Goal: Complete application form

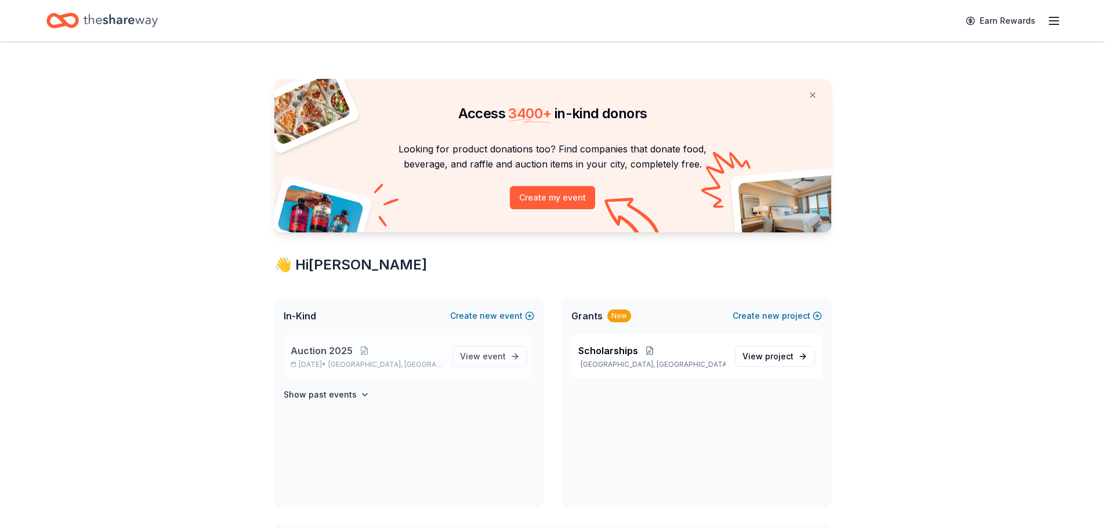
click at [329, 348] on span "Auction 2025" at bounding box center [322, 351] width 62 height 14
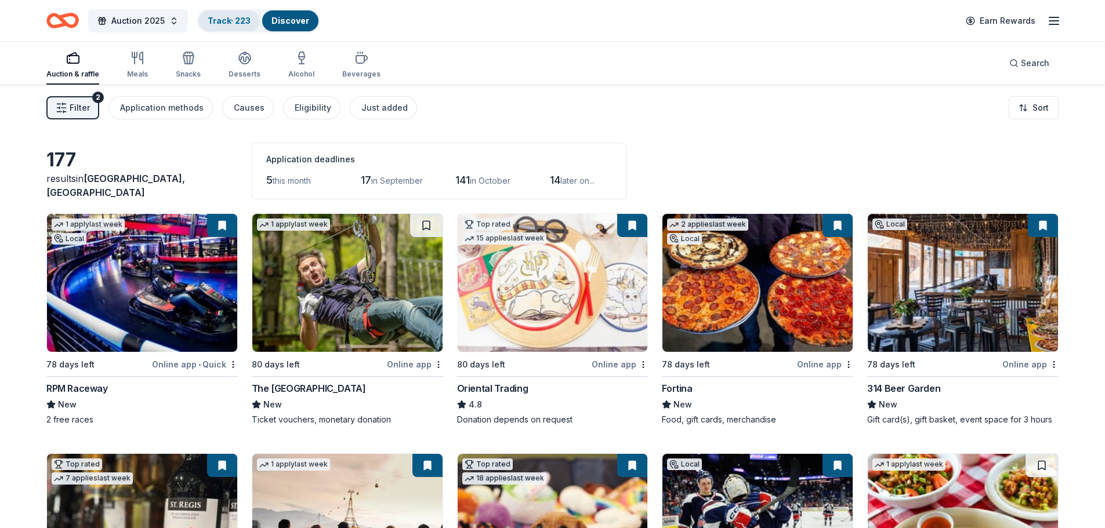
click at [217, 23] on link "Track · 223" at bounding box center [229, 21] width 43 height 10
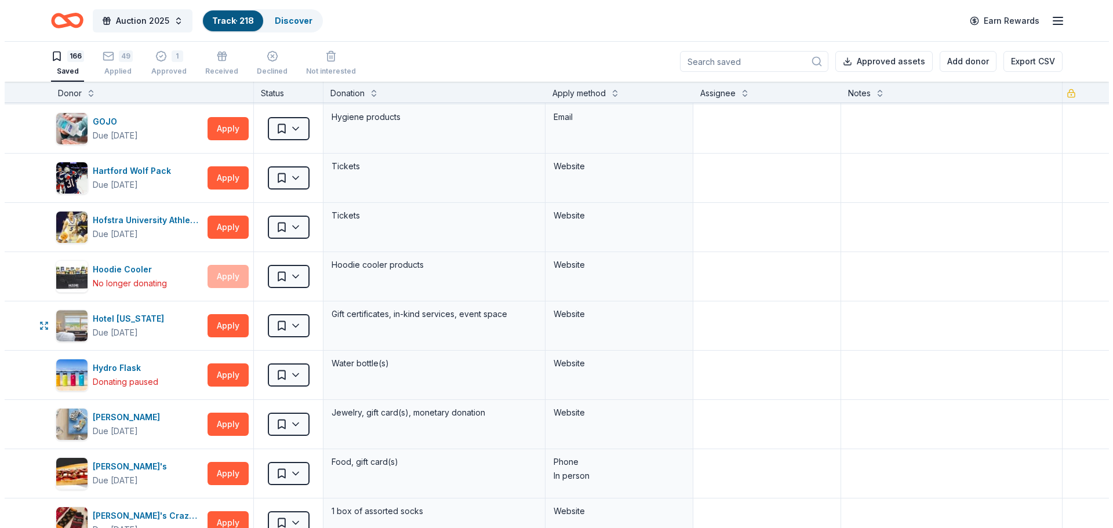
scroll to position [1044, 0]
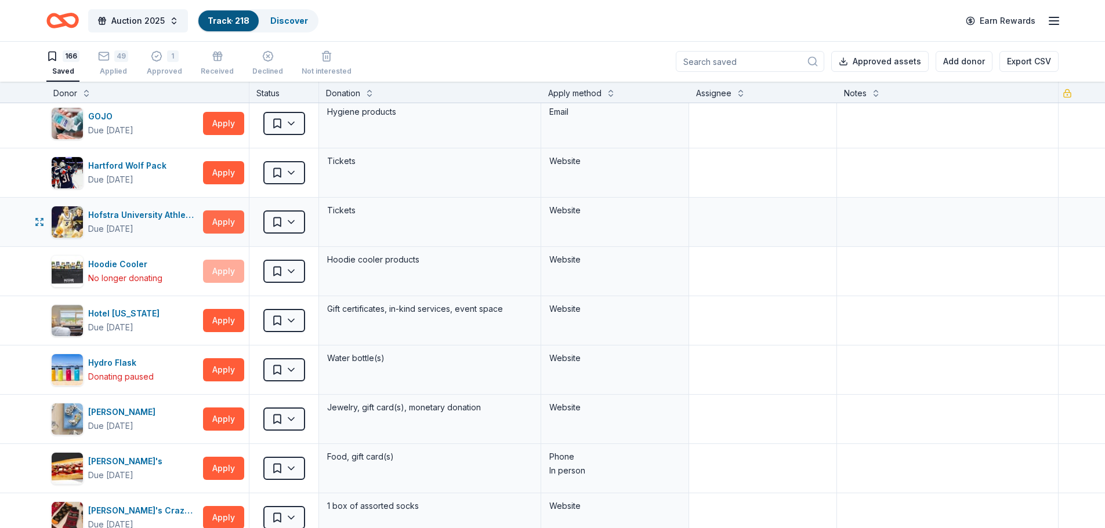
click at [226, 216] on button "Apply" at bounding box center [223, 221] width 41 height 23
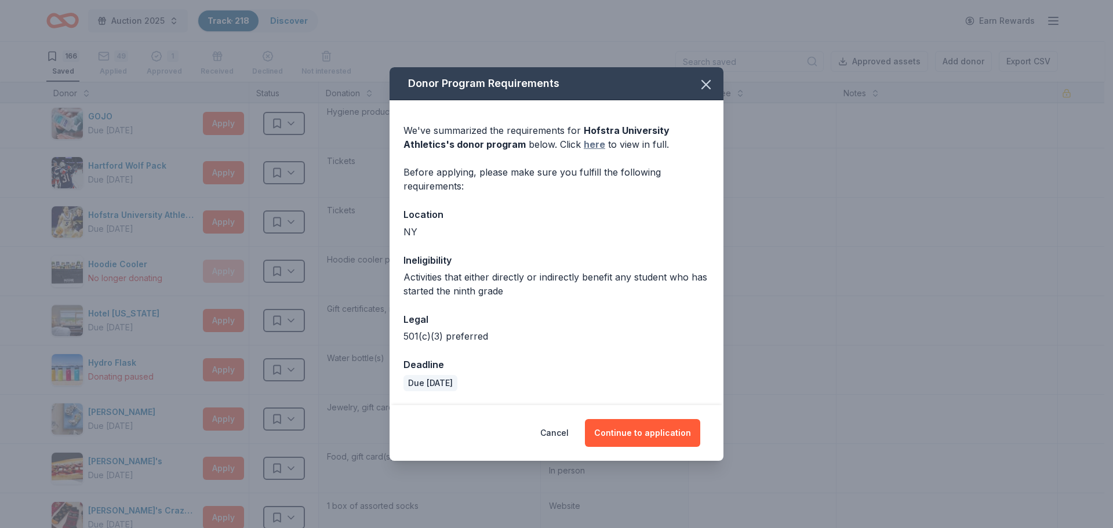
click at [585, 144] on link "here" at bounding box center [594, 144] width 21 height 14
click at [707, 82] on icon "button" at bounding box center [706, 85] width 16 height 16
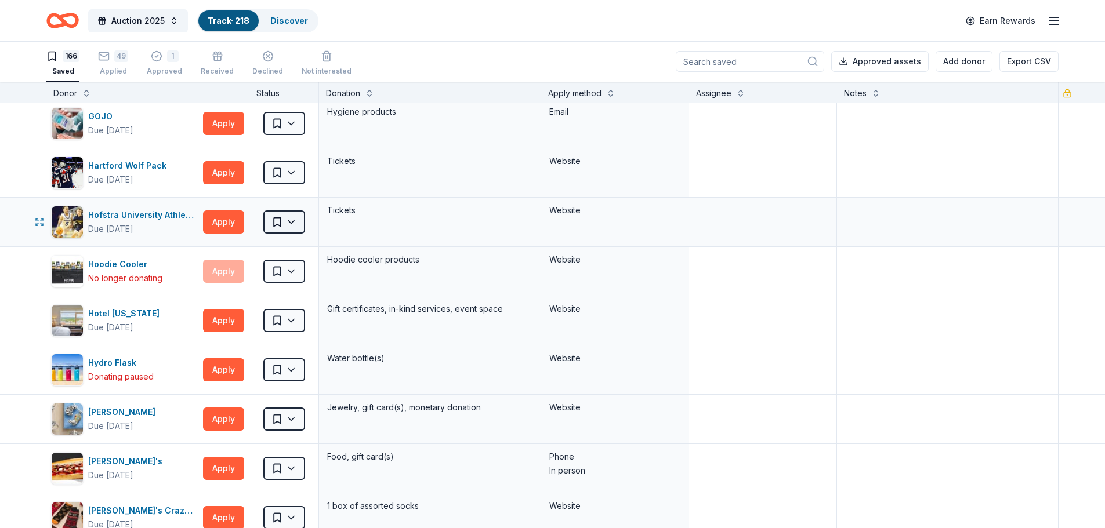
click at [297, 219] on html "Auction 2025 Track · 218 Discover Earn Rewards 166 Saved 49 Applied 1 Approved …" at bounding box center [552, 263] width 1105 height 528
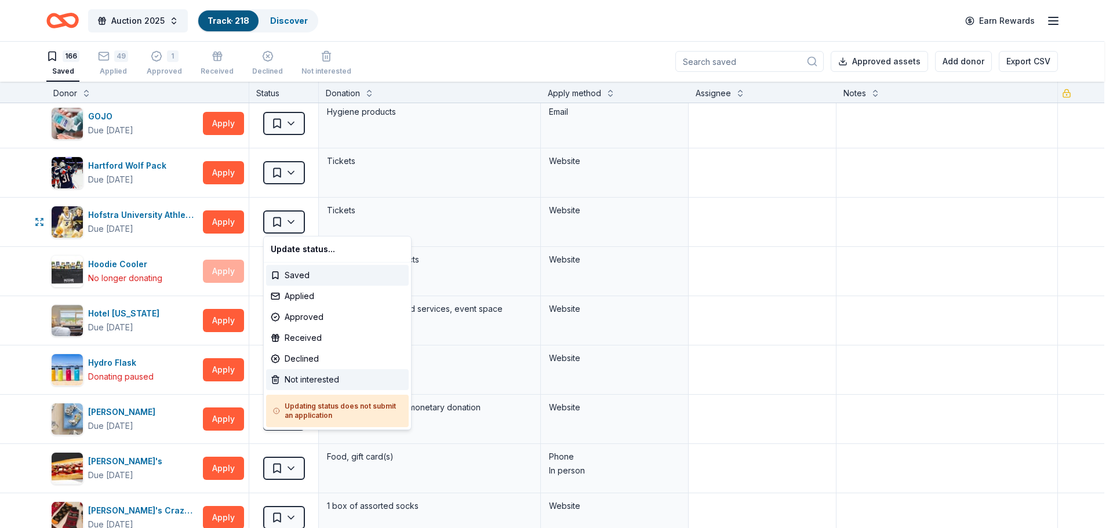
click at [300, 382] on div "Not interested" at bounding box center [337, 379] width 143 height 21
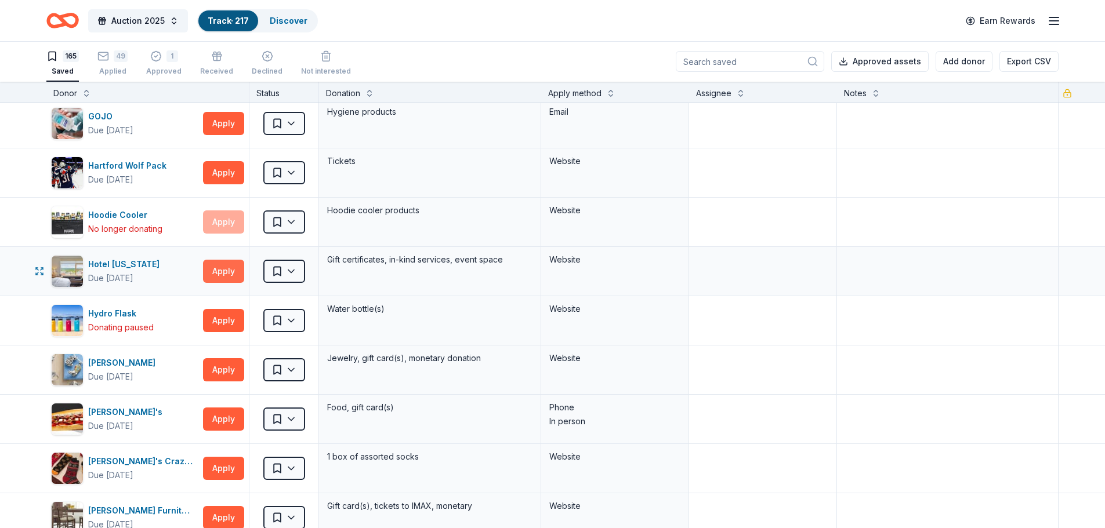
click at [224, 270] on button "Apply" at bounding box center [223, 271] width 41 height 23
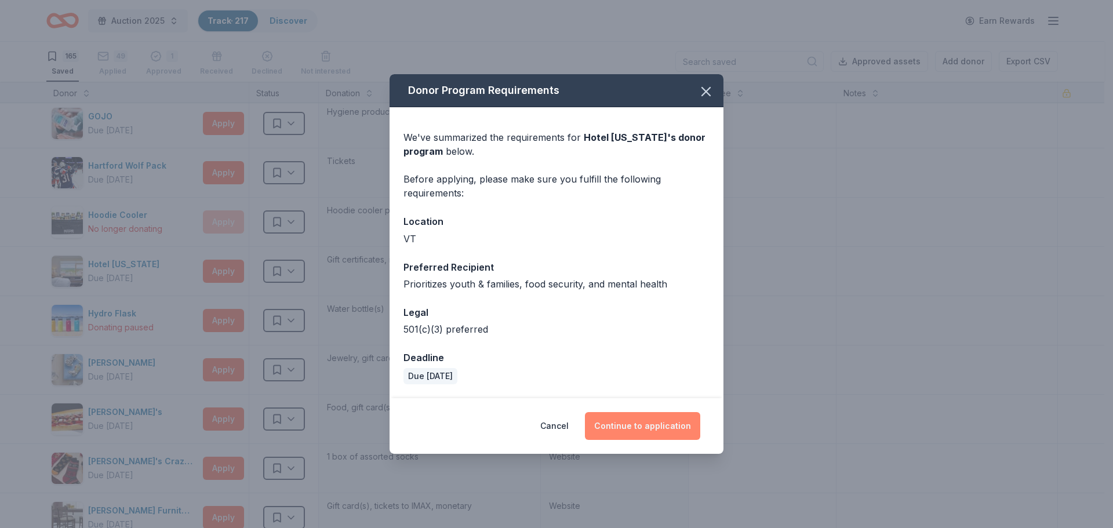
click at [647, 423] on button "Continue to application" at bounding box center [642, 426] width 115 height 28
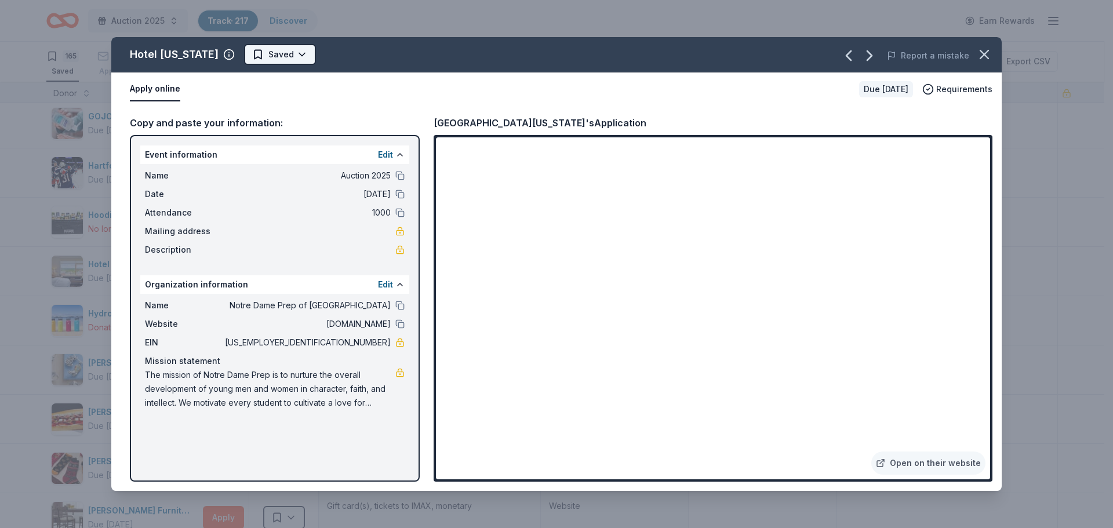
click at [260, 63] on body "Auction 2025 Track · 217 Discover Earn Rewards 165 Saved 49 Applied 1 Approved …" at bounding box center [552, 263] width 1105 height 528
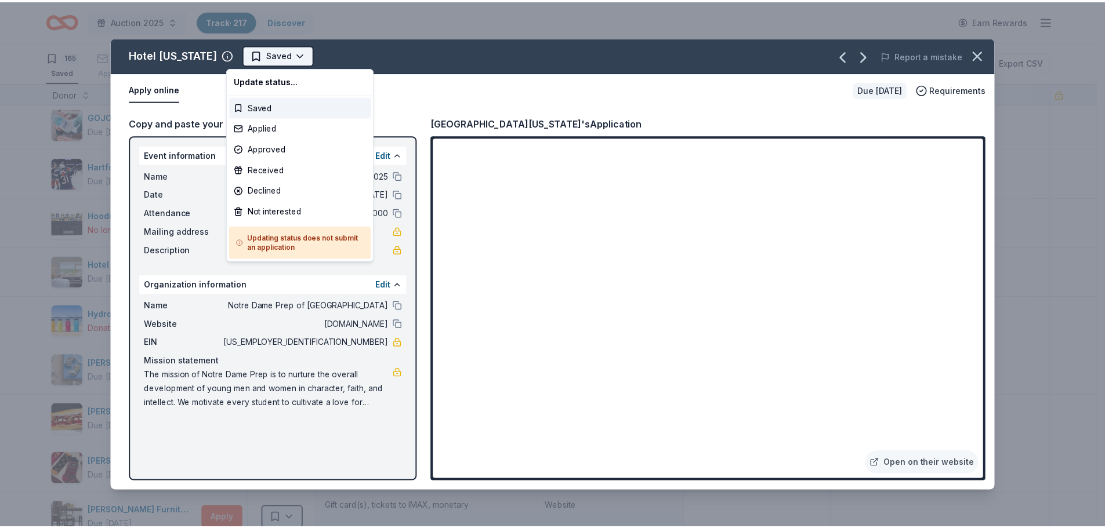
scroll to position [0, 0]
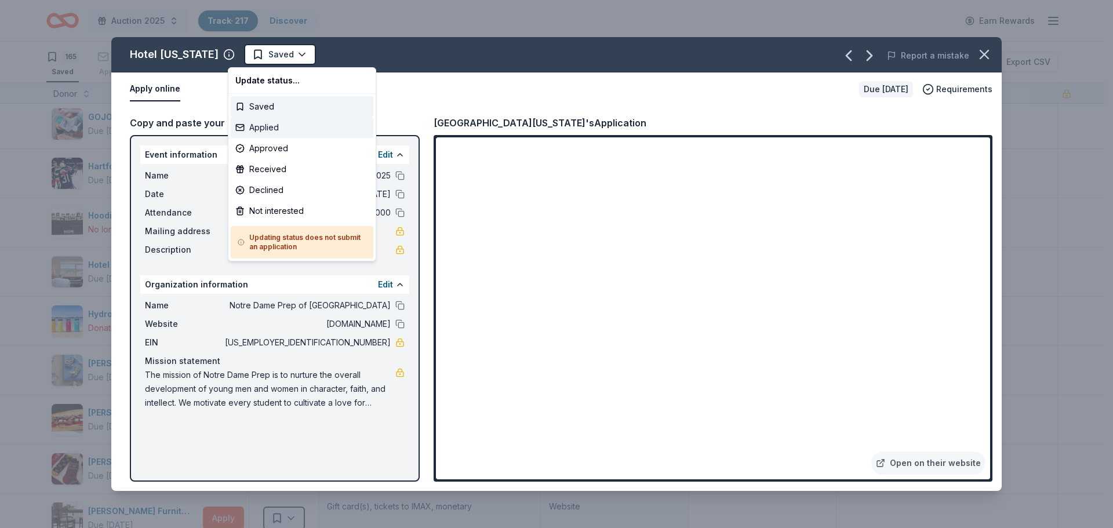
click at [260, 124] on div "Applied" at bounding box center [302, 127] width 143 height 21
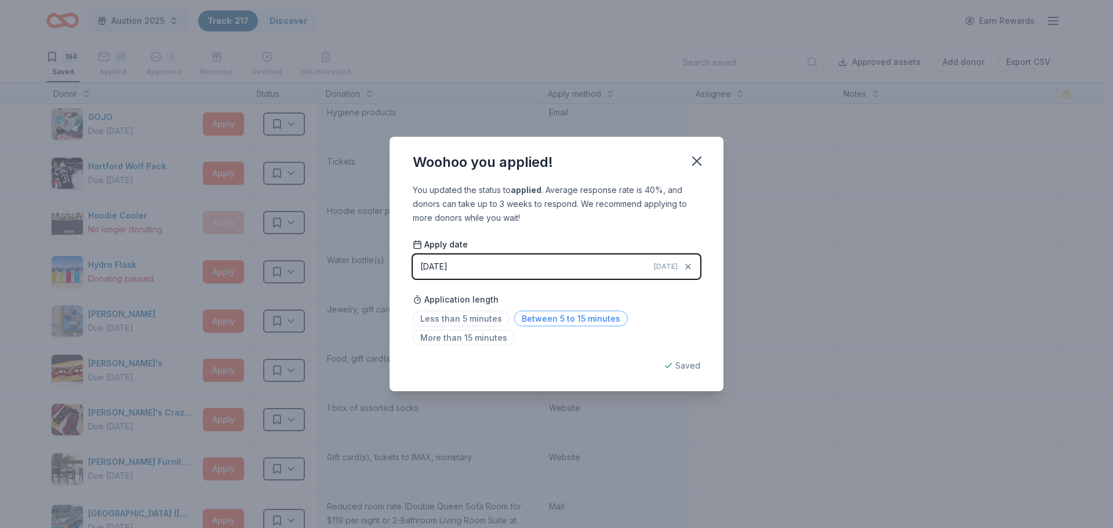
click at [554, 322] on span "Between 5 to 15 minutes" at bounding box center [571, 319] width 114 height 16
click at [696, 161] on icon "button" at bounding box center [697, 161] width 8 height 8
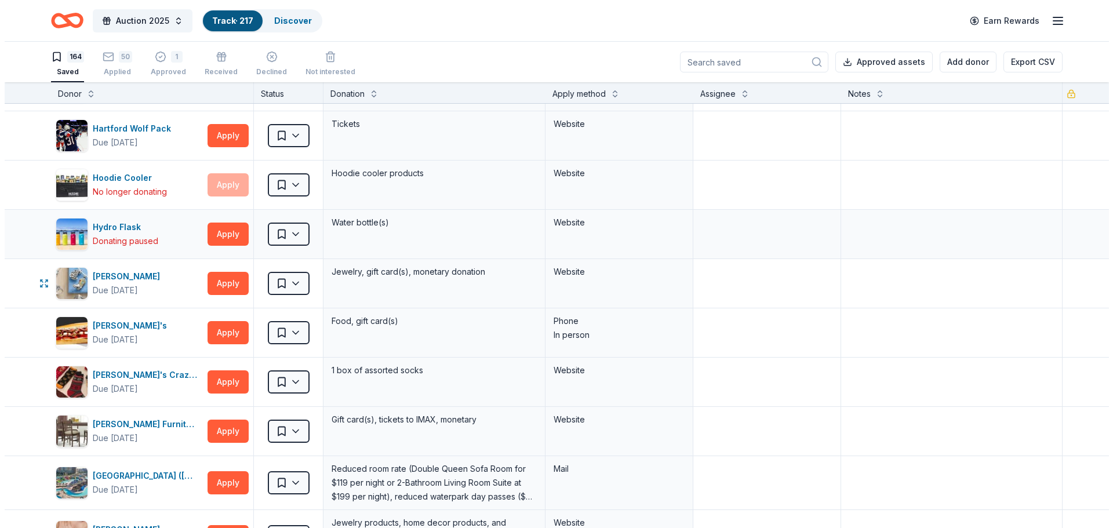
scroll to position [1102, 0]
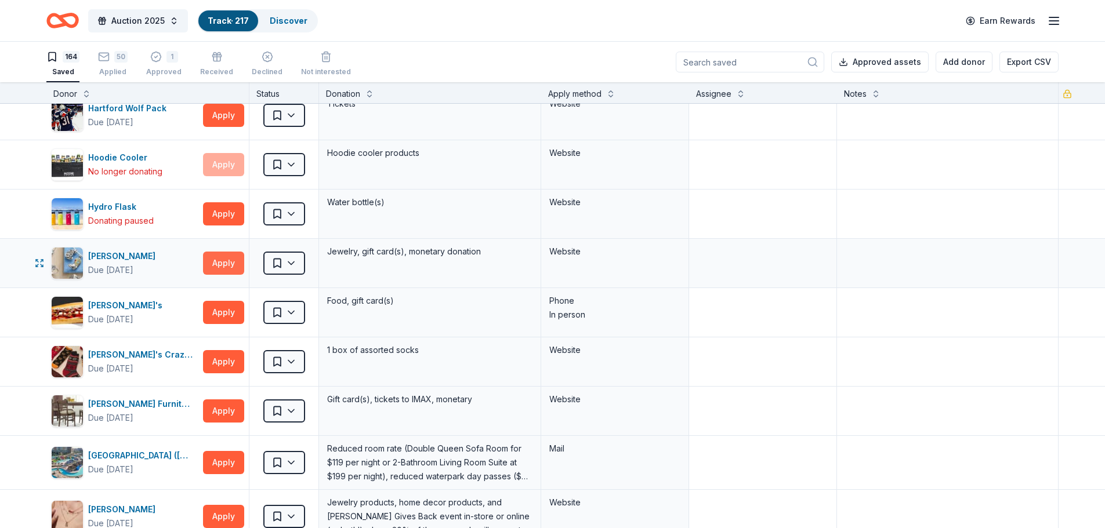
click at [223, 268] on button "Apply" at bounding box center [223, 263] width 41 height 23
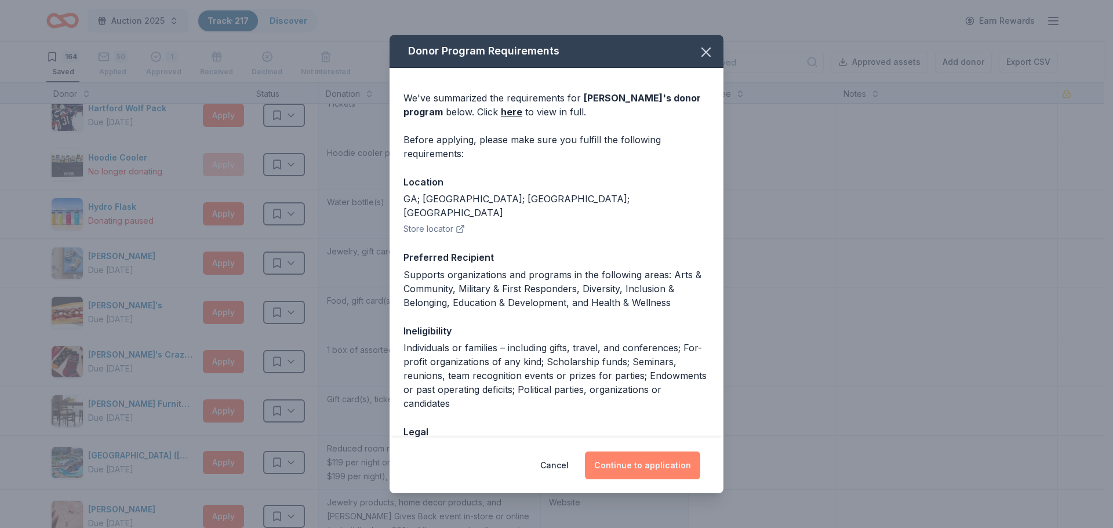
click at [640, 463] on button "Continue to application" at bounding box center [642, 466] width 115 height 28
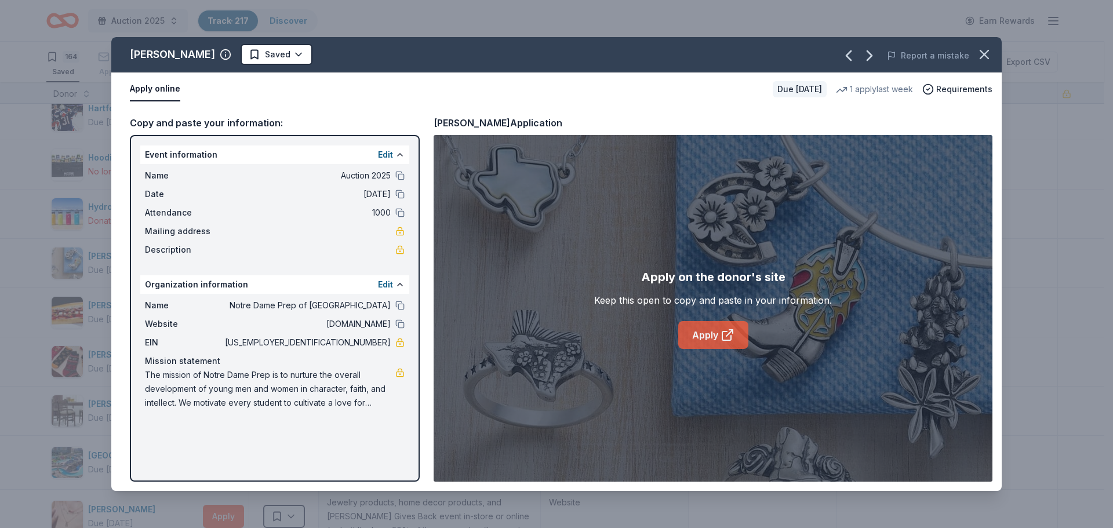
click at [712, 337] on link "Apply" at bounding box center [713, 335] width 70 height 28
click at [282, 54] on html "Auction 2025 Track · 217 Discover Earn Rewards 164 Saved 50 Applied 1 Approved …" at bounding box center [556, 264] width 1113 height 528
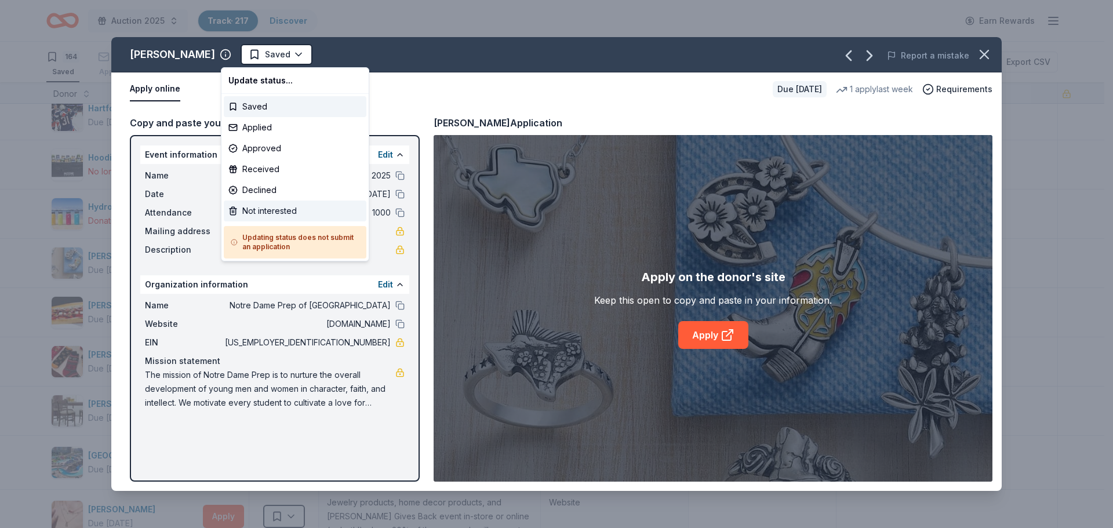
click at [266, 215] on div "Not interested" at bounding box center [295, 211] width 143 height 21
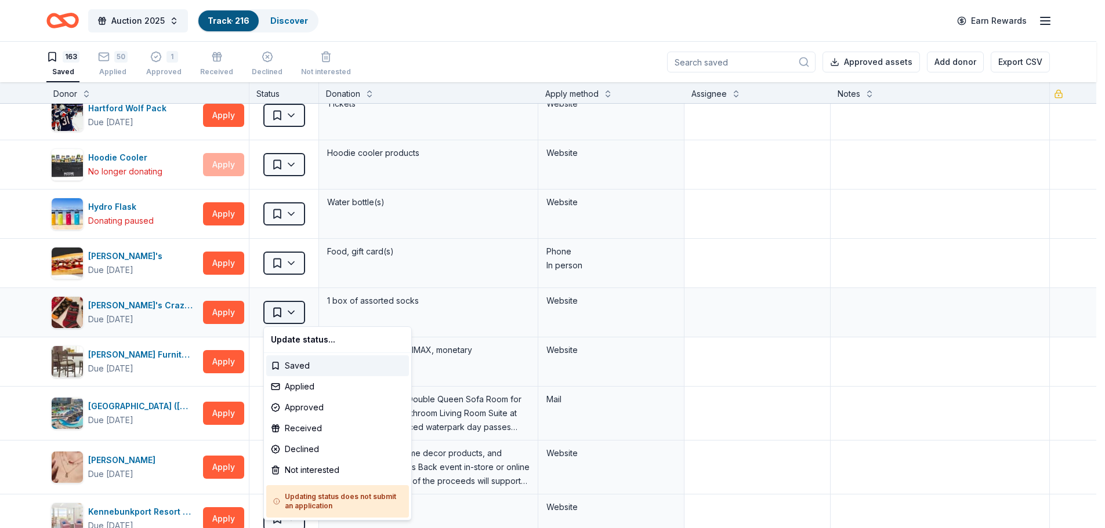
click at [287, 312] on html "Auction 2025 Track · 216 Discover Earn Rewards 163 Saved 50 Applied 1 Approved …" at bounding box center [552, 264] width 1105 height 528
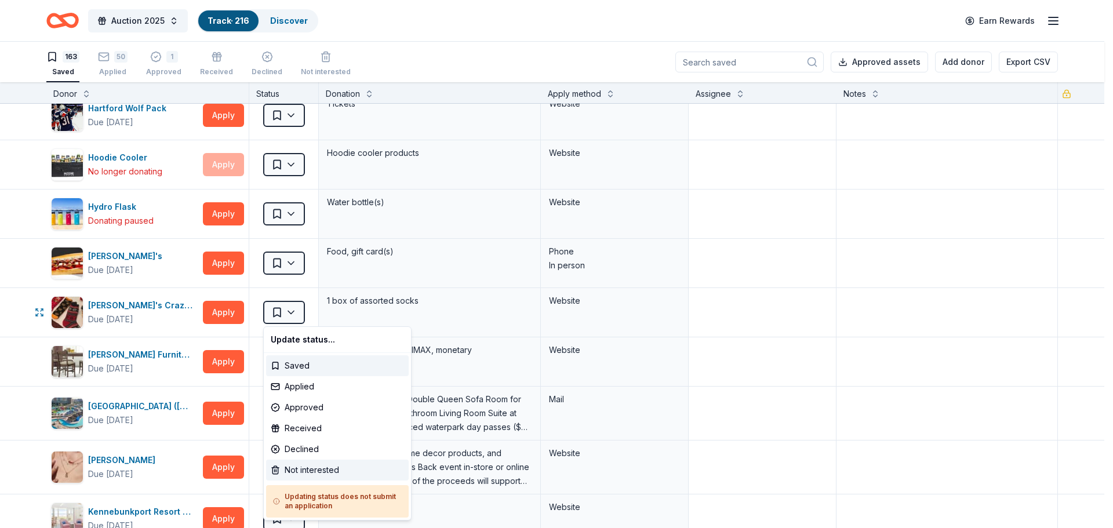
click at [289, 469] on div "Not interested" at bounding box center [337, 470] width 143 height 21
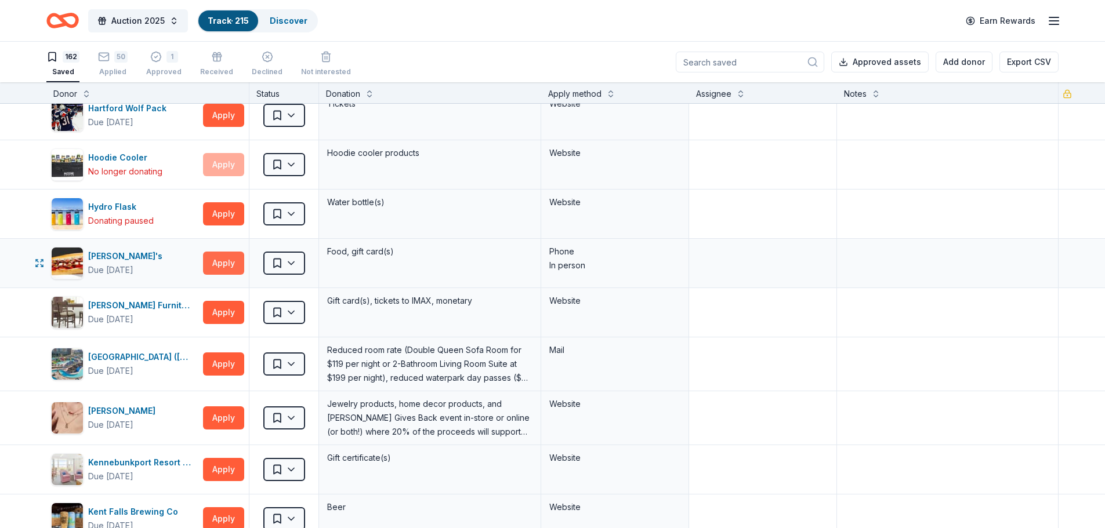
click at [219, 265] on button "Apply" at bounding box center [223, 263] width 41 height 23
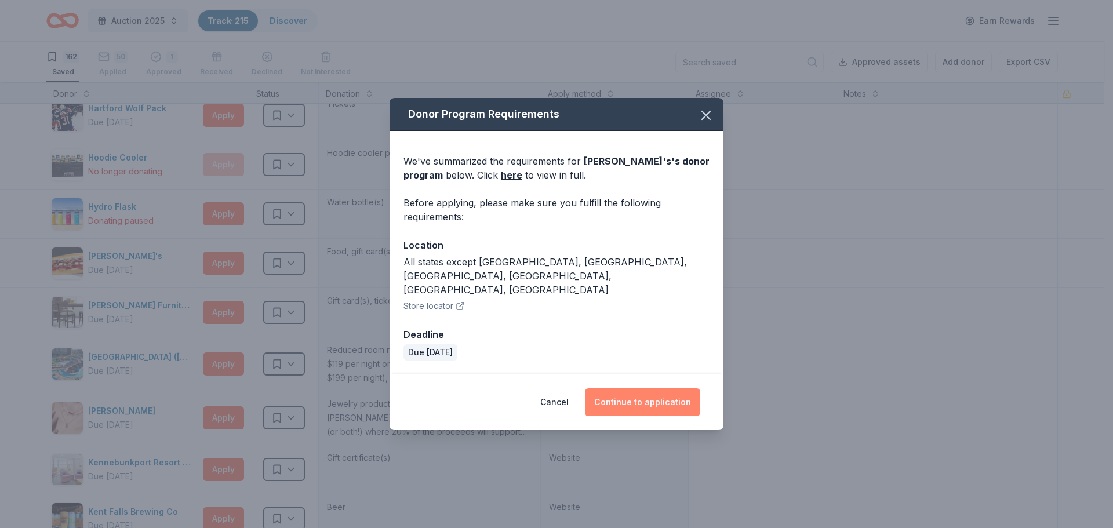
click at [627, 389] on button "Continue to application" at bounding box center [642, 403] width 115 height 28
